Goal: Download file/media

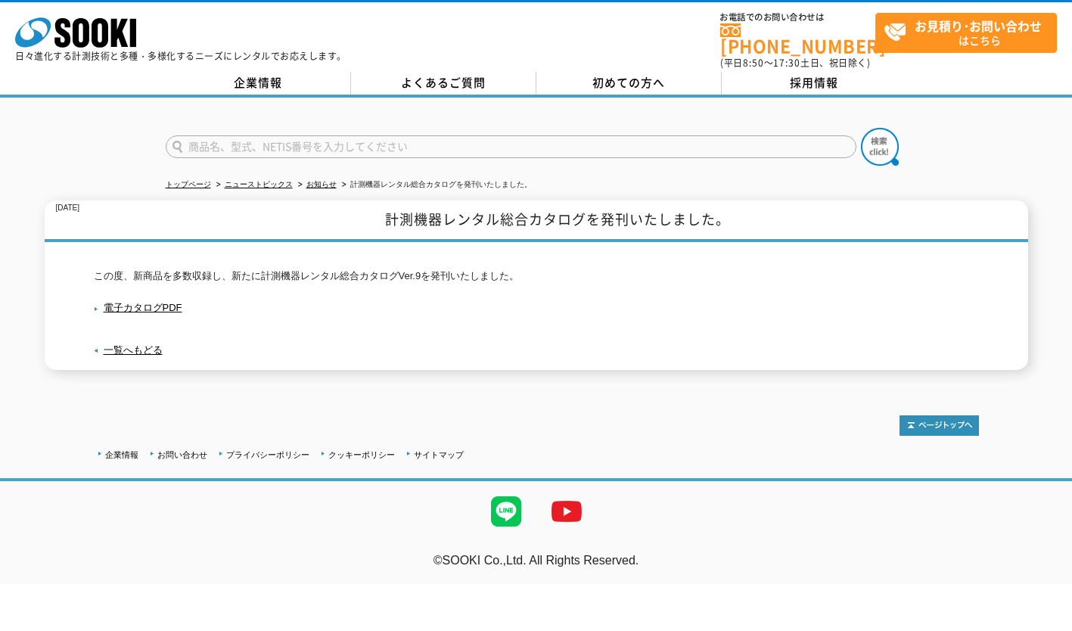
click at [151, 302] on link "電子カタログPDF" at bounding box center [138, 307] width 88 height 11
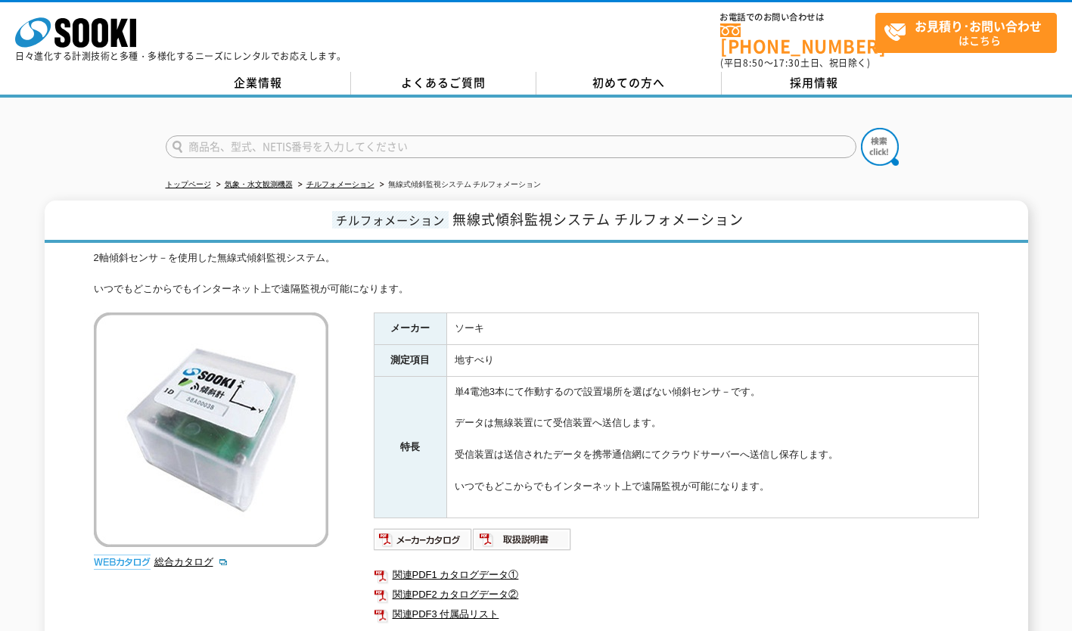
click at [439, 527] on img at bounding box center [423, 539] width 99 height 24
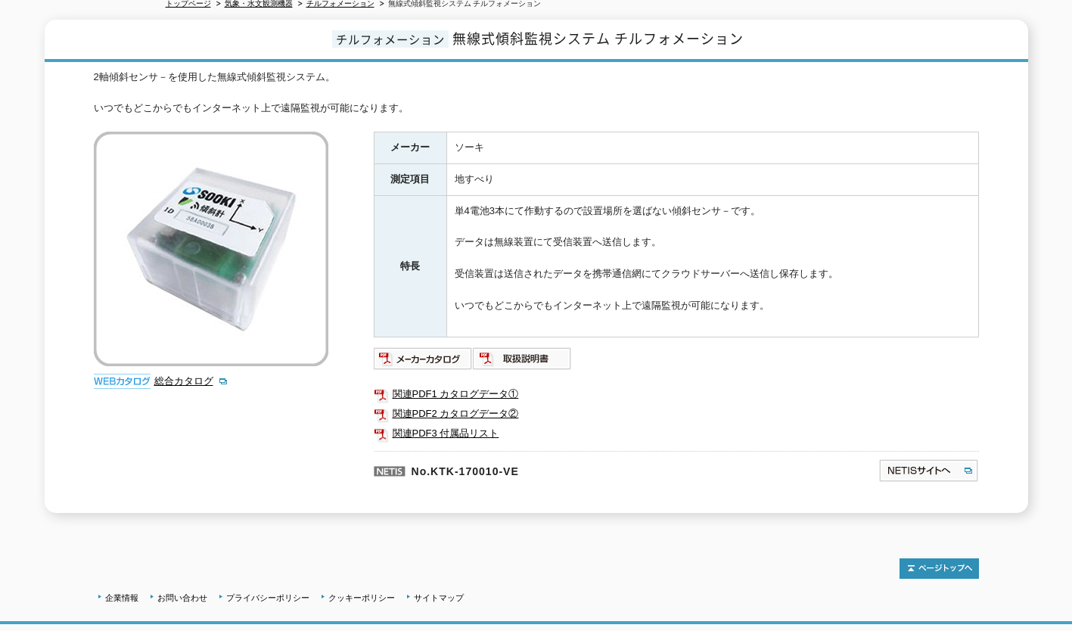
scroll to position [182, 0]
click at [458, 383] on link "関連PDF1 カタログデータ①" at bounding box center [676, 393] width 605 height 20
click at [459, 403] on link "関連PDF2 カタログデータ②" at bounding box center [676, 413] width 605 height 20
click at [520, 346] on img at bounding box center [522, 358] width 99 height 24
